Goal: Transaction & Acquisition: Purchase product/service

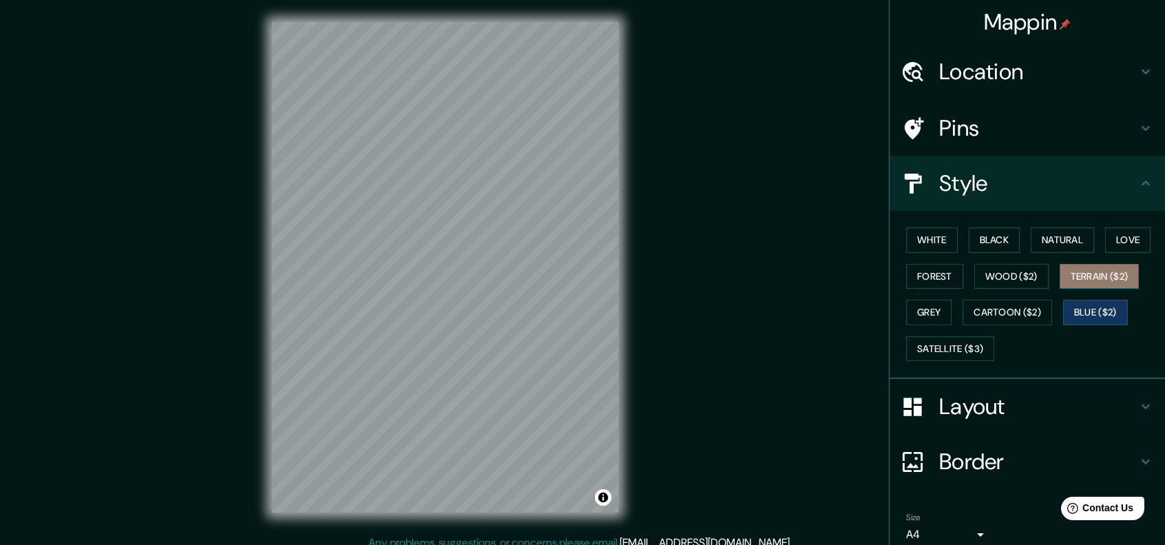
click at [1108, 282] on button "Terrain ($2)" at bounding box center [1100, 276] width 80 height 25
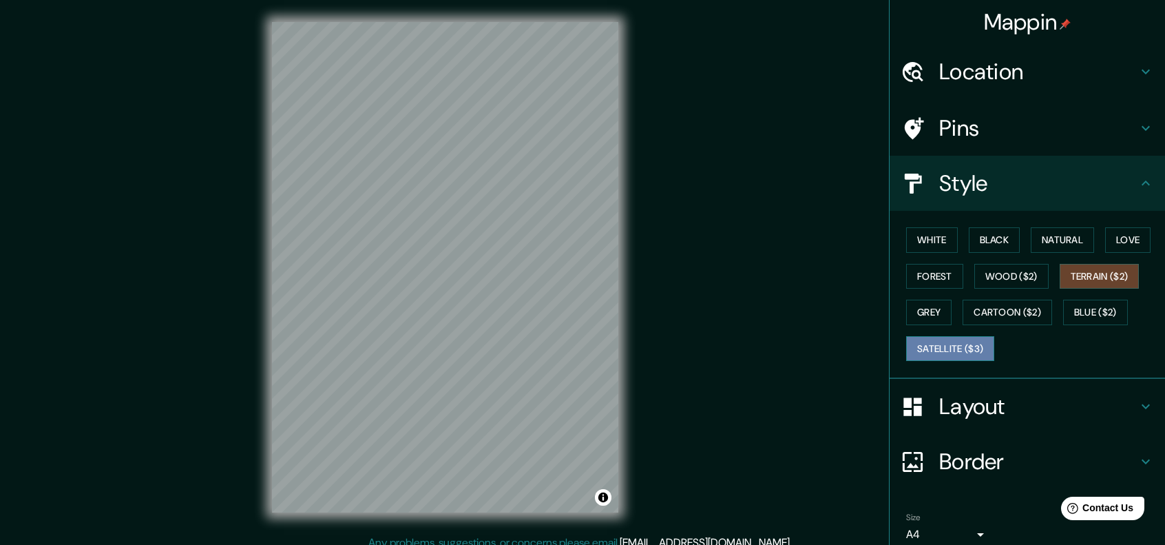
click at [982, 344] on button "Satellite ($3)" at bounding box center [950, 348] width 88 height 25
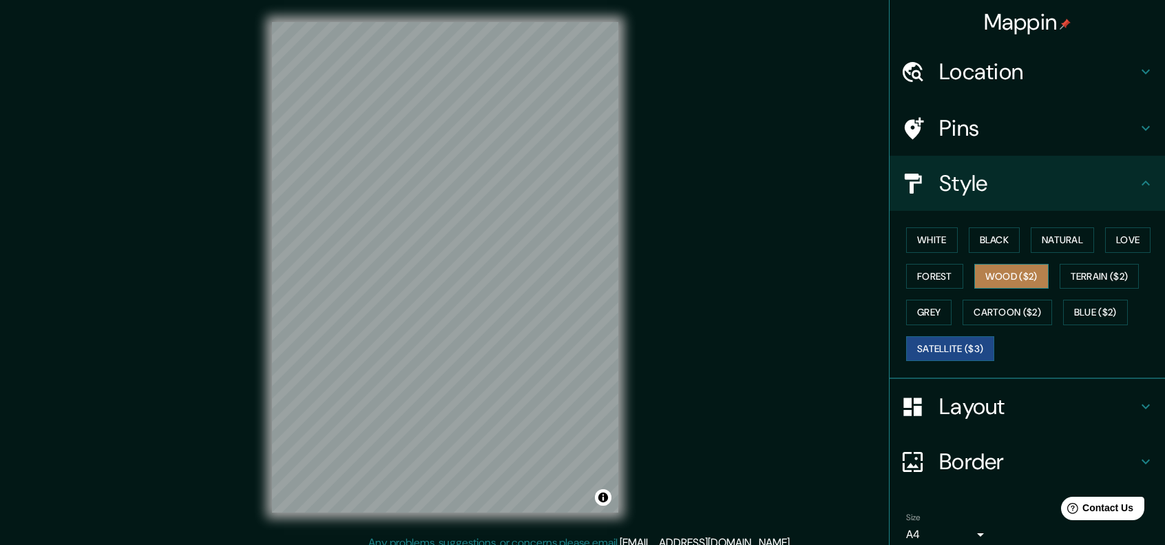
click at [1021, 283] on button "Wood ($2)" at bounding box center [1012, 276] width 74 height 25
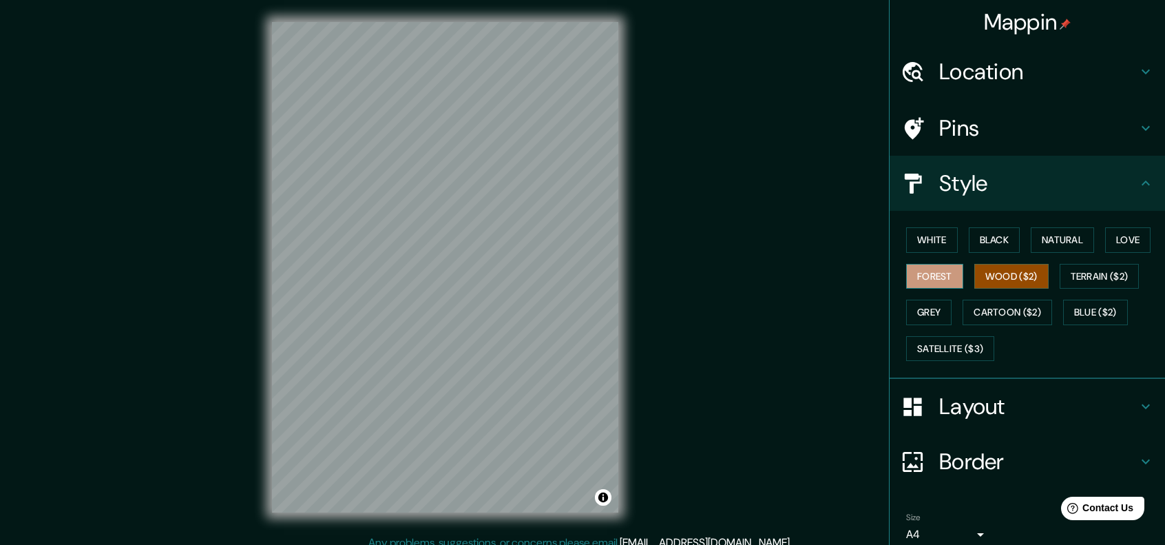
click at [942, 275] on button "Forest" at bounding box center [934, 276] width 57 height 25
click at [1076, 261] on div "White Black Natural Love Forest Wood ($2) Terrain ($2) Grey Cartoon ($2) Blue (…" at bounding box center [1033, 294] width 264 height 145
click at [1075, 271] on button "Terrain ($2)" at bounding box center [1100, 276] width 80 height 25
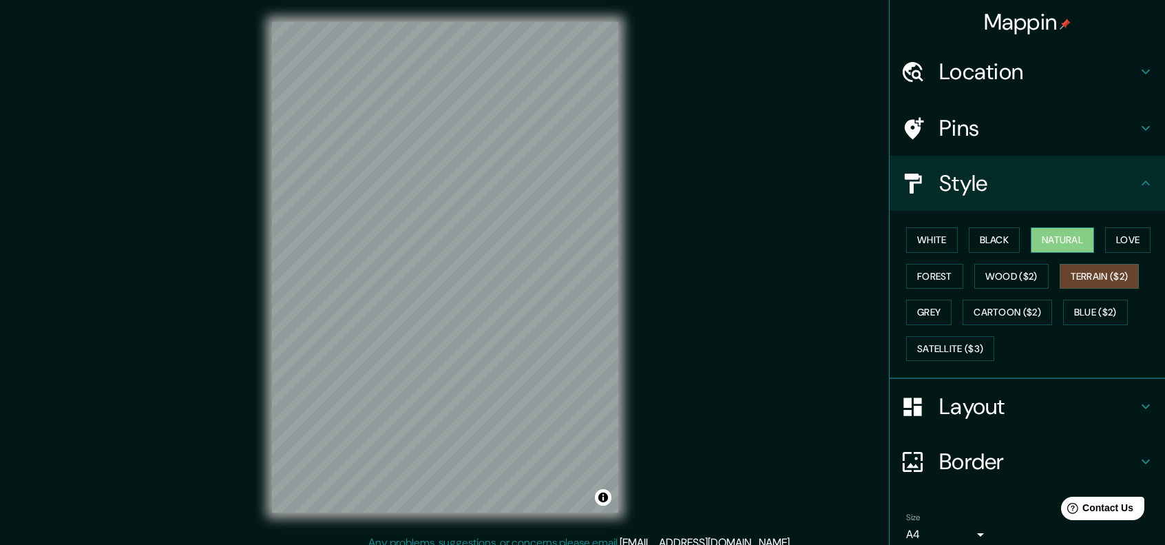
click at [1032, 250] on button "Natural" at bounding box center [1062, 239] width 63 height 25
click at [980, 249] on button "Black" at bounding box center [995, 239] width 52 height 25
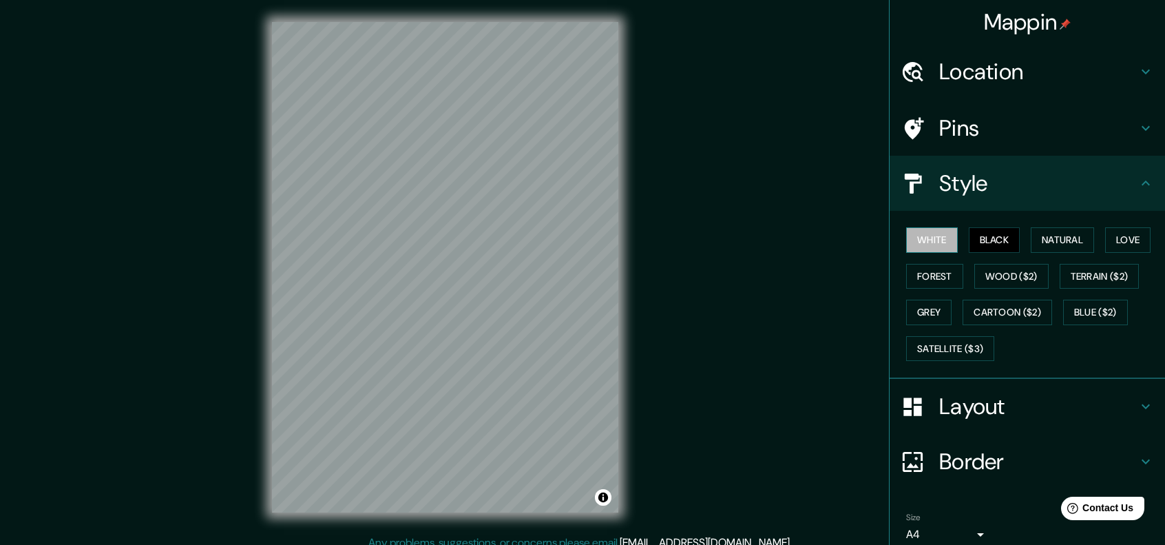
click at [937, 242] on button "White" at bounding box center [932, 239] width 52 height 25
click at [1133, 237] on button "Love" at bounding box center [1127, 239] width 45 height 25
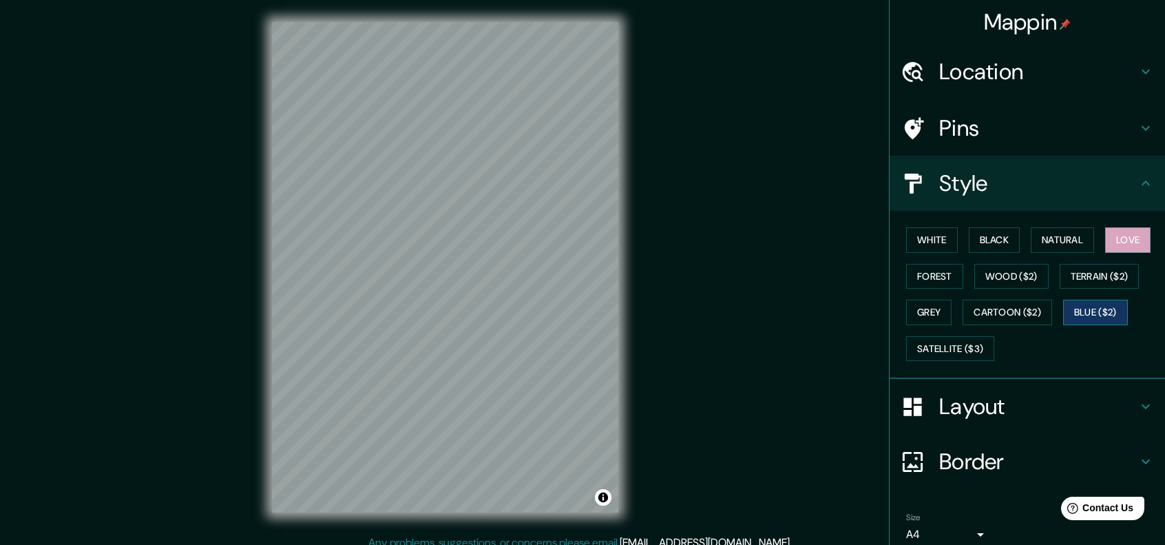
click at [1067, 313] on button "Blue ($2)" at bounding box center [1095, 312] width 65 height 25
click at [1017, 313] on button "Cartoon ($2)" at bounding box center [1008, 312] width 90 height 25
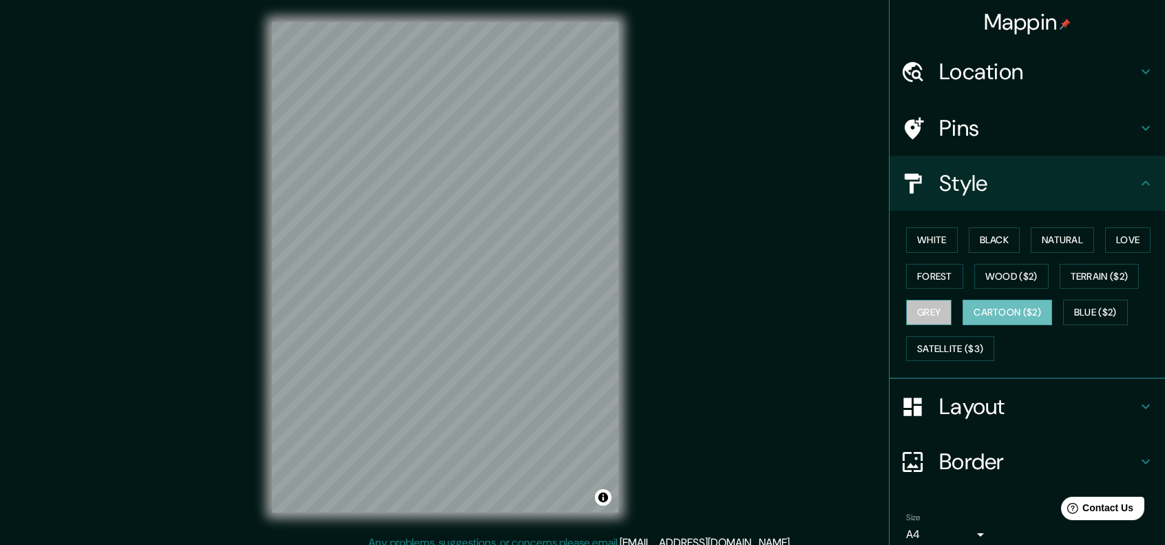
click at [906, 315] on button "Grey" at bounding box center [928, 312] width 45 height 25
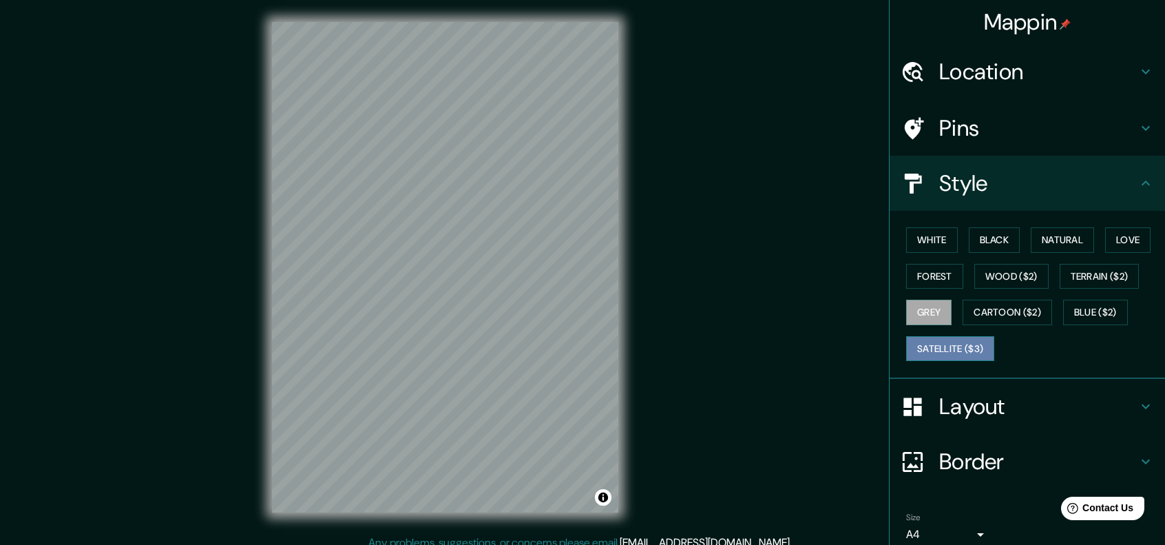
click at [953, 341] on button "Satellite ($3)" at bounding box center [950, 348] width 88 height 25
click at [988, 284] on button "Wood ($2)" at bounding box center [1012, 276] width 74 height 25
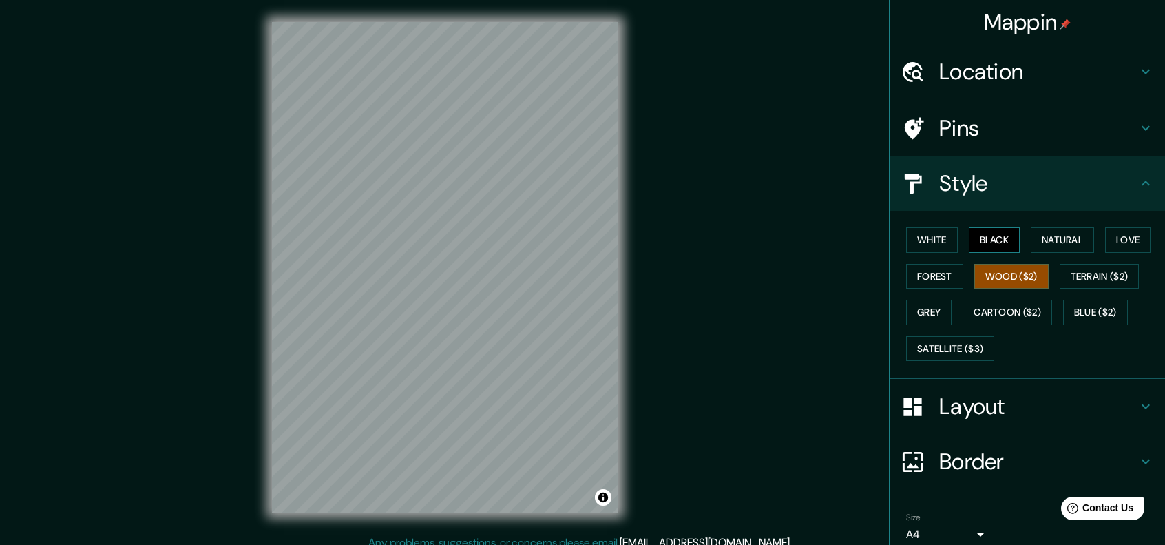
click at [969, 237] on button "Black" at bounding box center [995, 239] width 52 height 25
click at [916, 242] on button "White" at bounding box center [932, 239] width 52 height 25
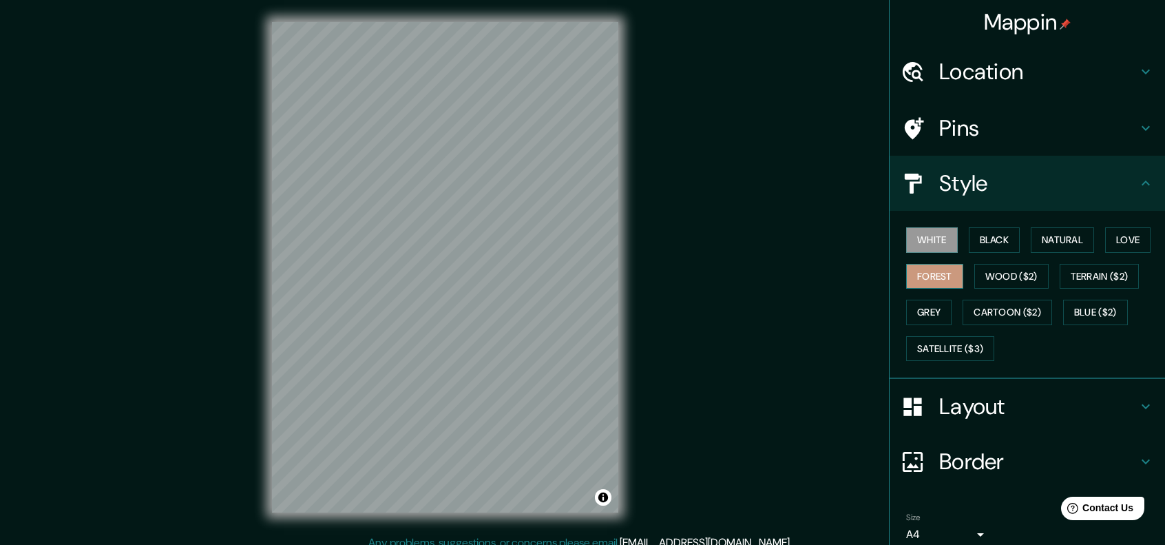
click at [927, 278] on button "Forest" at bounding box center [934, 276] width 57 height 25
click at [930, 310] on button "Grey" at bounding box center [928, 312] width 45 height 25
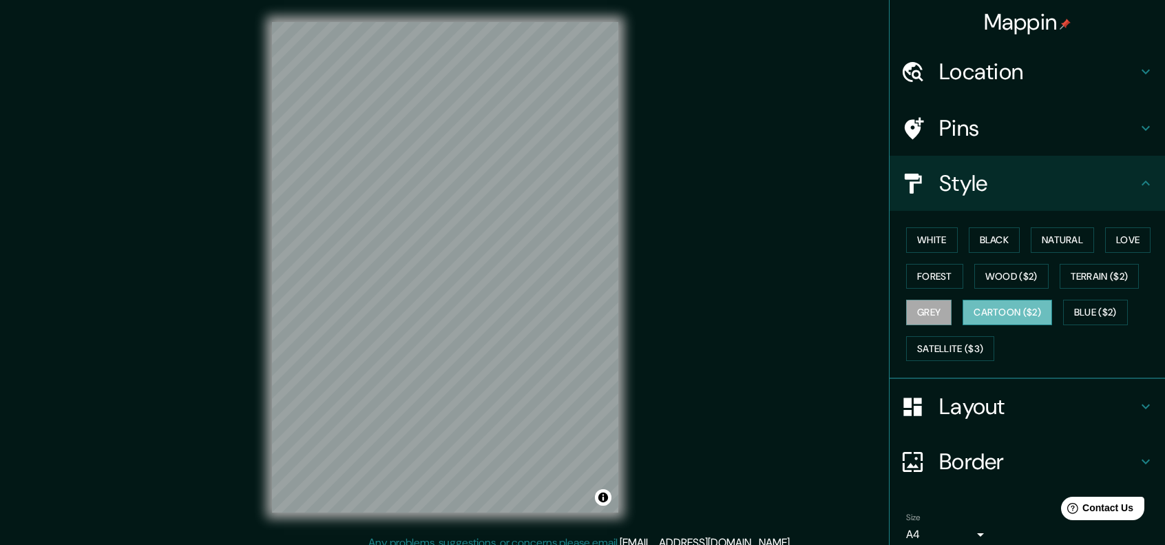
click at [986, 311] on button "Cartoon ($2)" at bounding box center [1008, 312] width 90 height 25
click at [1063, 313] on button "Blue ($2)" at bounding box center [1095, 312] width 65 height 25
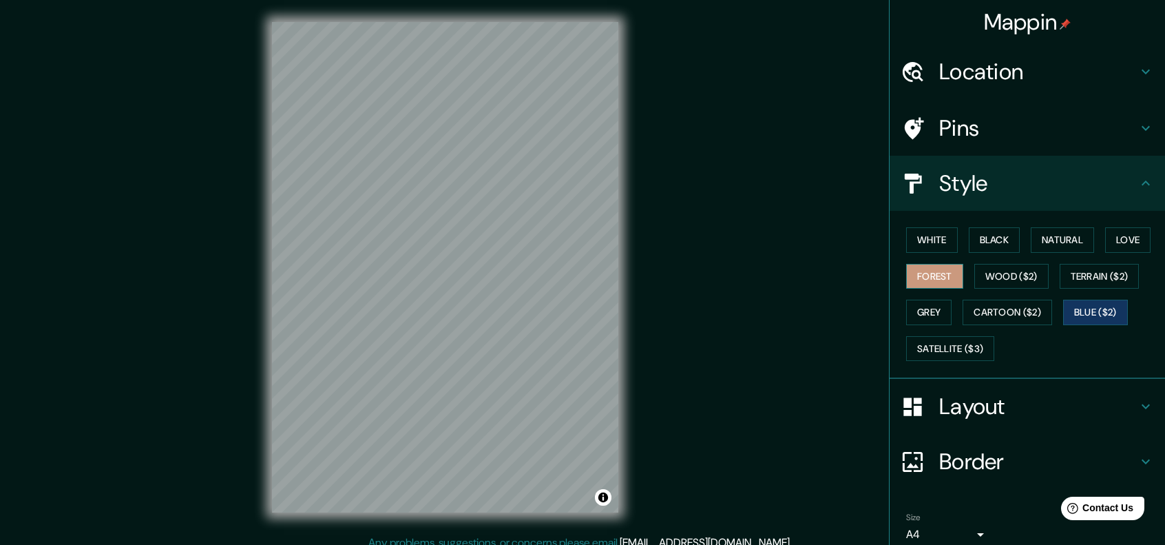
click at [933, 276] on button "Forest" at bounding box center [934, 276] width 57 height 25
click at [1092, 269] on button "Terrain ($2)" at bounding box center [1100, 276] width 80 height 25
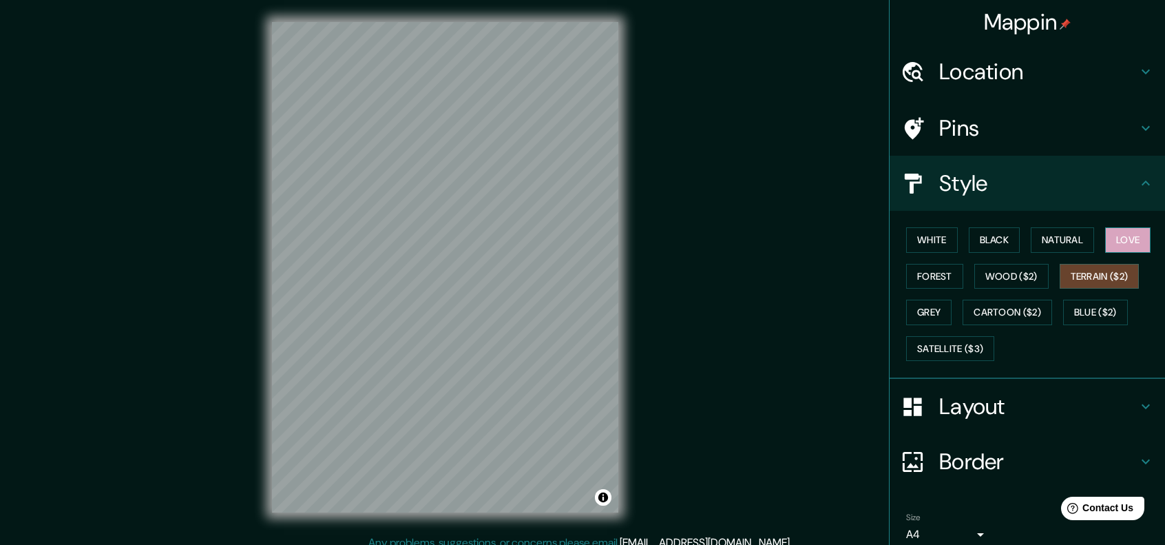
click at [1108, 242] on button "Love" at bounding box center [1127, 239] width 45 height 25
click at [1061, 240] on button "Natural" at bounding box center [1062, 239] width 63 height 25
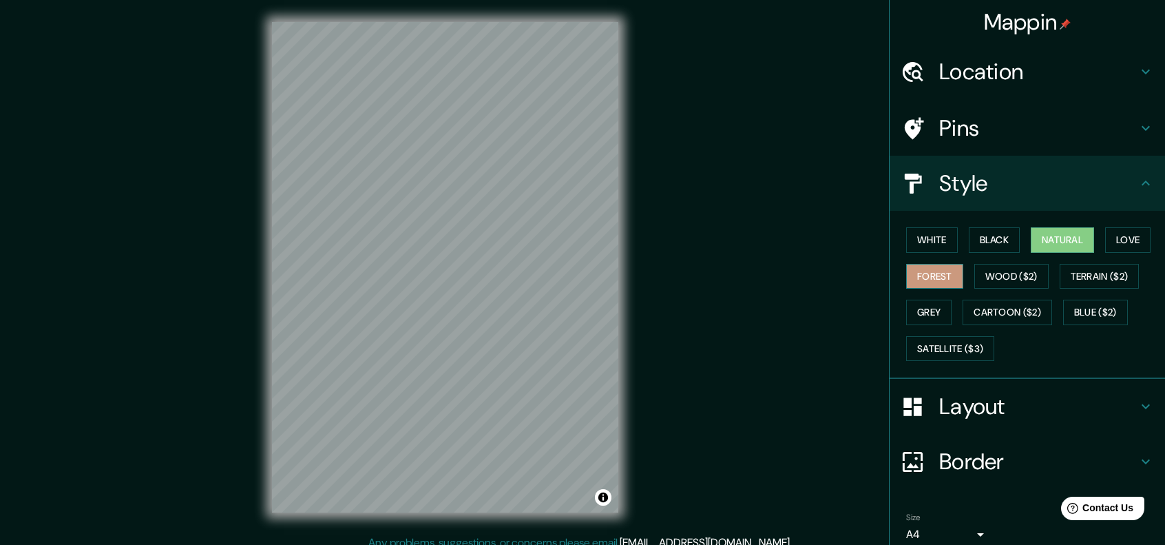
click at [946, 269] on button "Forest" at bounding box center [934, 276] width 57 height 25
